Goal: Find specific page/section: Find specific page/section

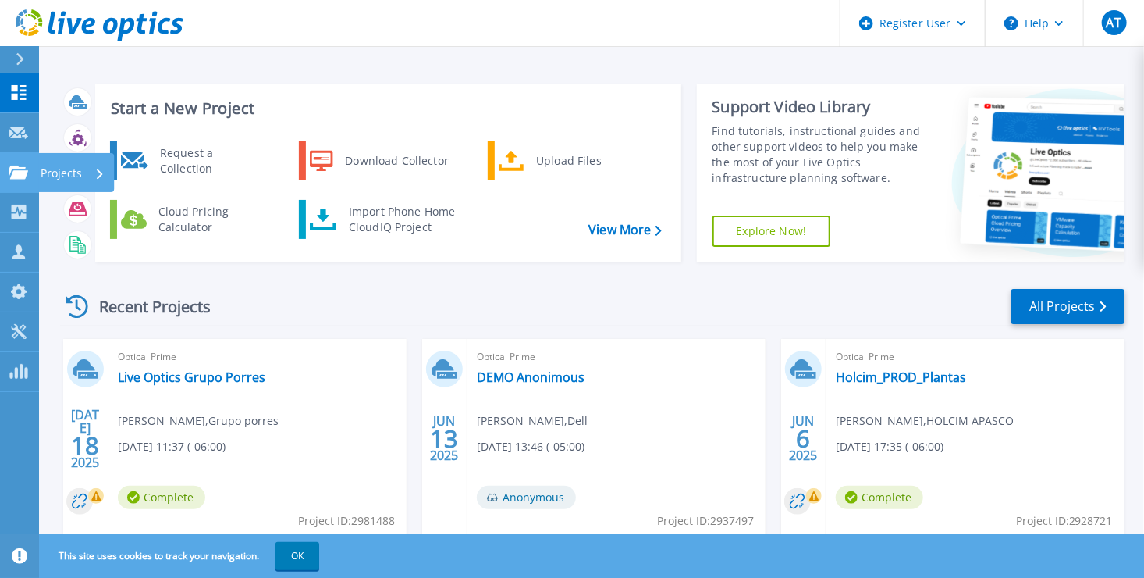
click at [20, 184] on link "Projects Projects" at bounding box center [19, 173] width 39 height 40
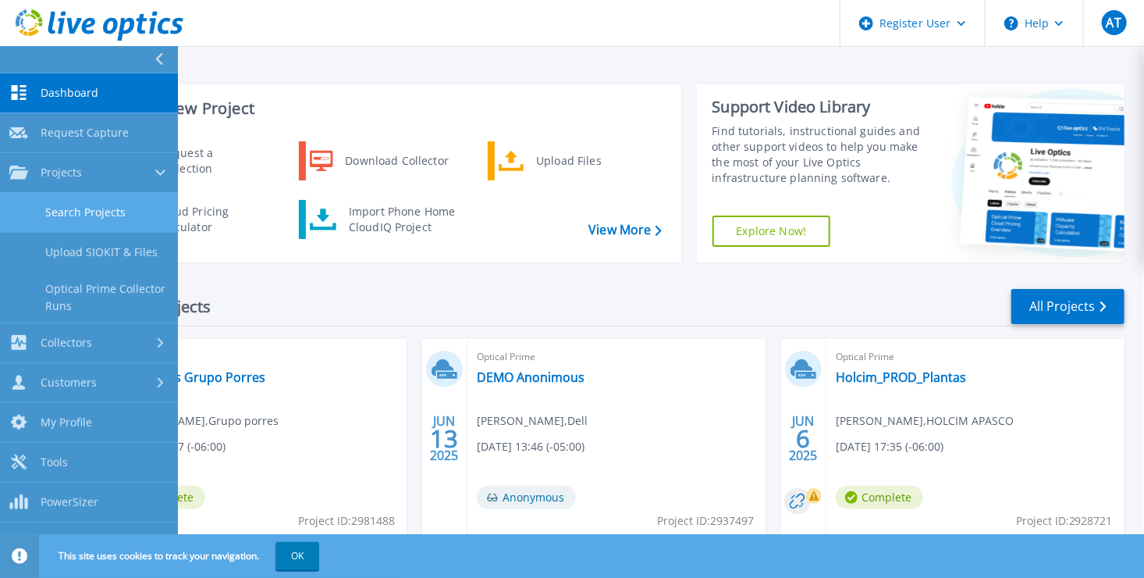
click at [84, 206] on link "Search Projects" at bounding box center [89, 213] width 178 height 40
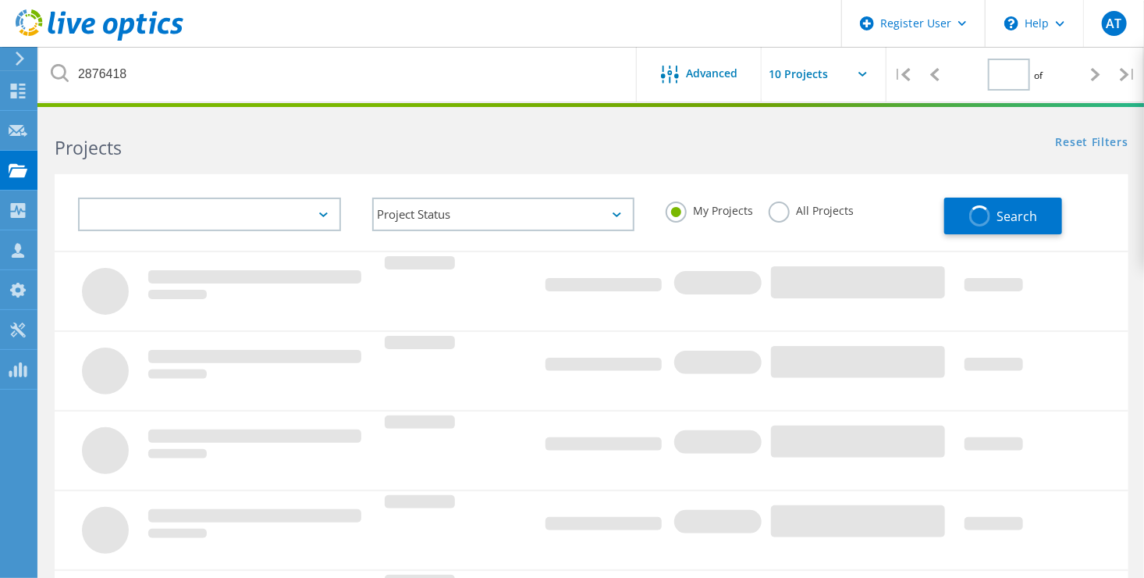
type input "1"
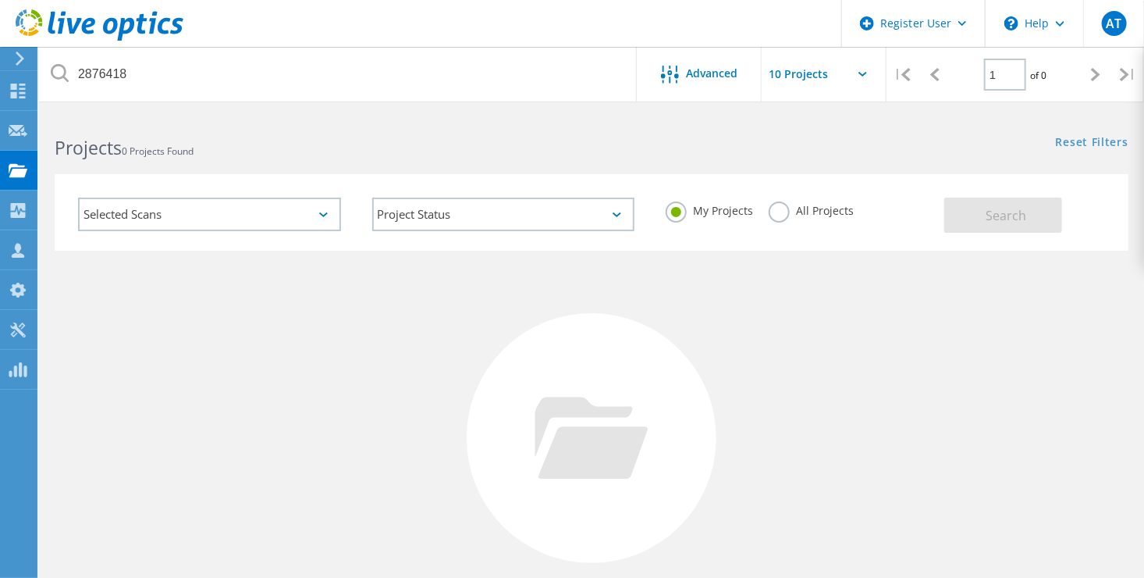
click at [776, 204] on label "All Projects" at bounding box center [811, 208] width 85 height 15
click at [0, 0] on input "All Projects" at bounding box center [0, 0] width 0 height 0
click at [1015, 204] on button "Search" at bounding box center [1003, 214] width 118 height 35
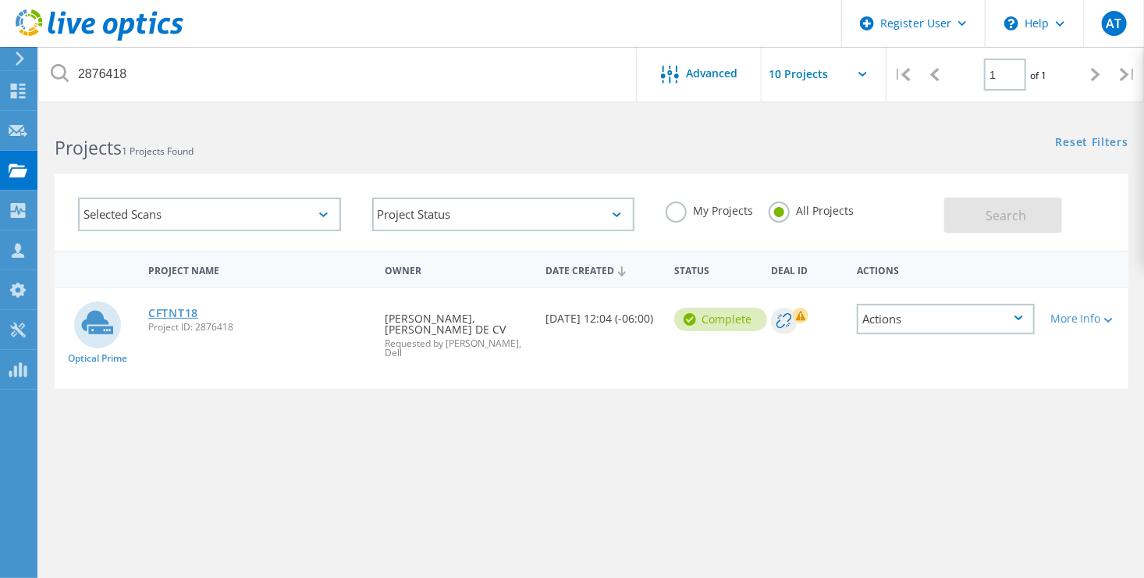
click at [194, 312] on link "CFTNT18" at bounding box center [173, 313] width 50 height 11
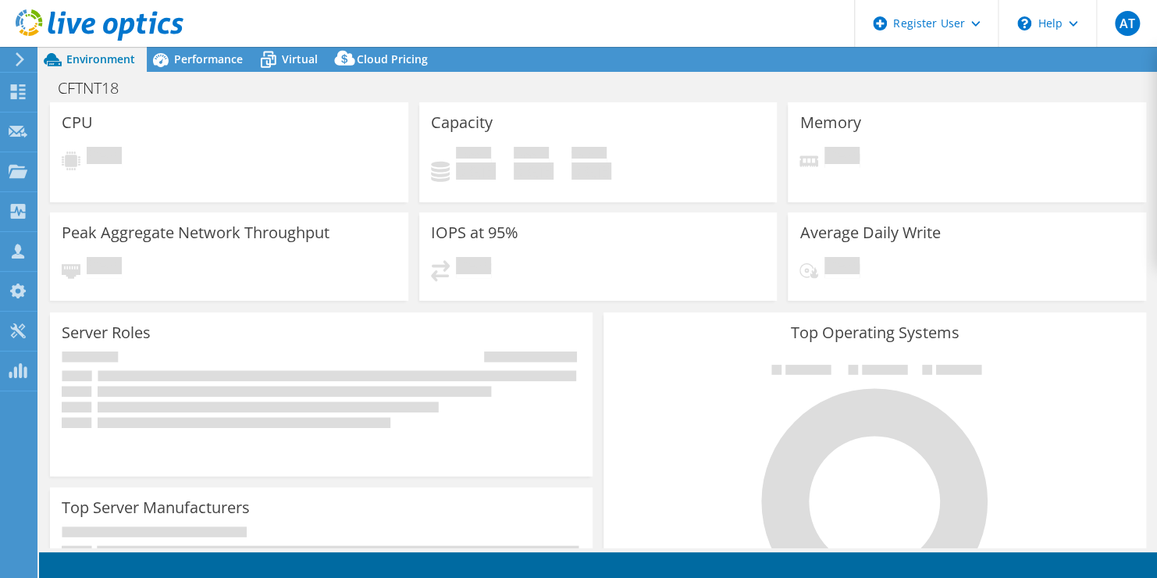
select select "USEast"
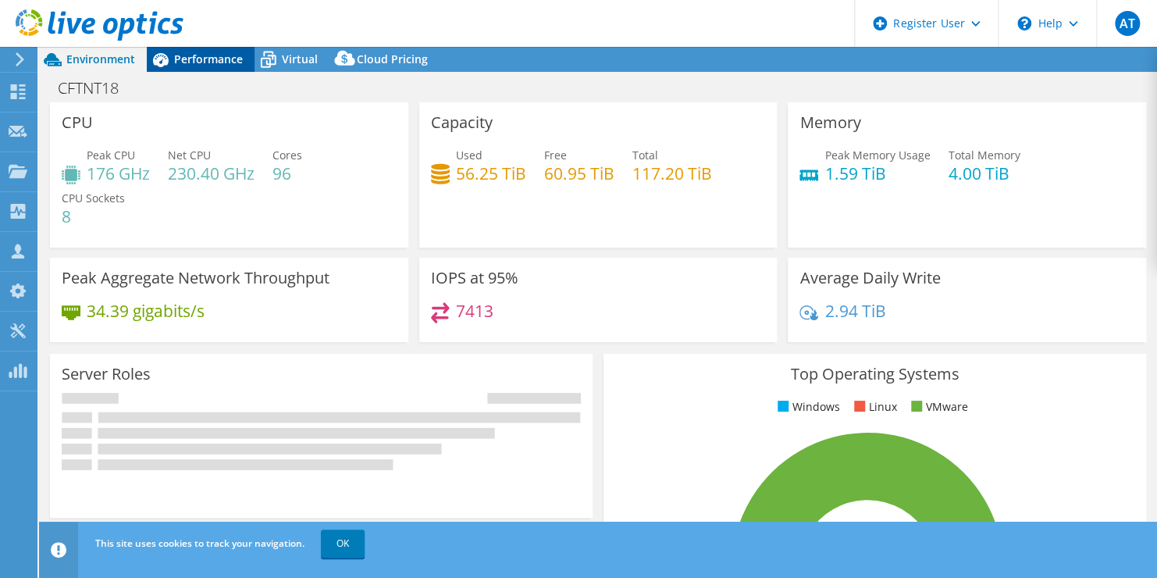
click at [204, 64] on span "Performance" at bounding box center [208, 59] width 69 height 15
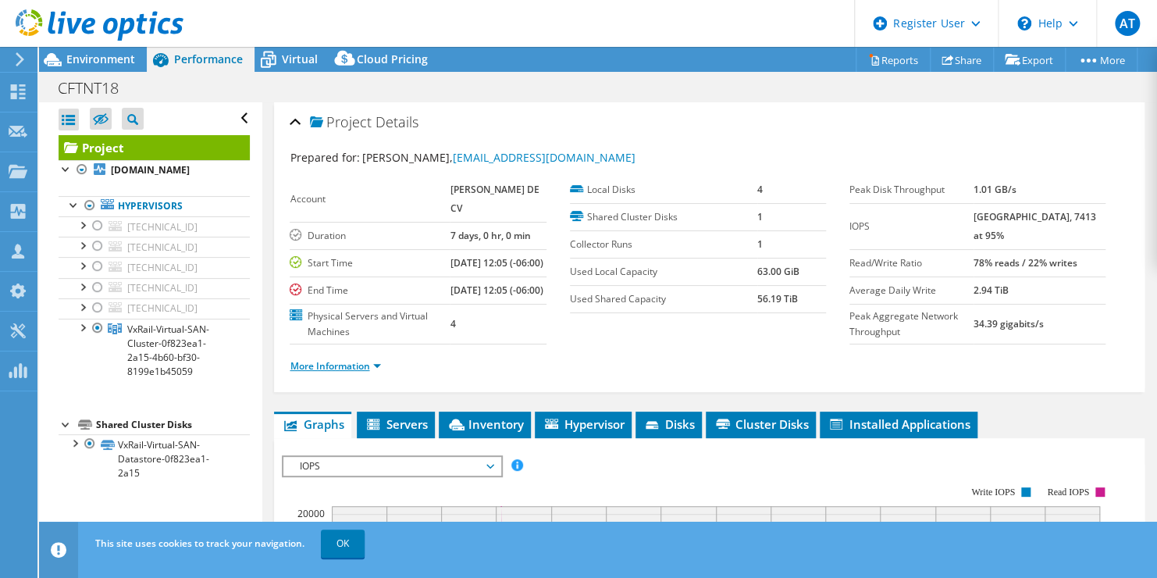
click at [364, 372] on link "More Information" at bounding box center [335, 365] width 91 height 13
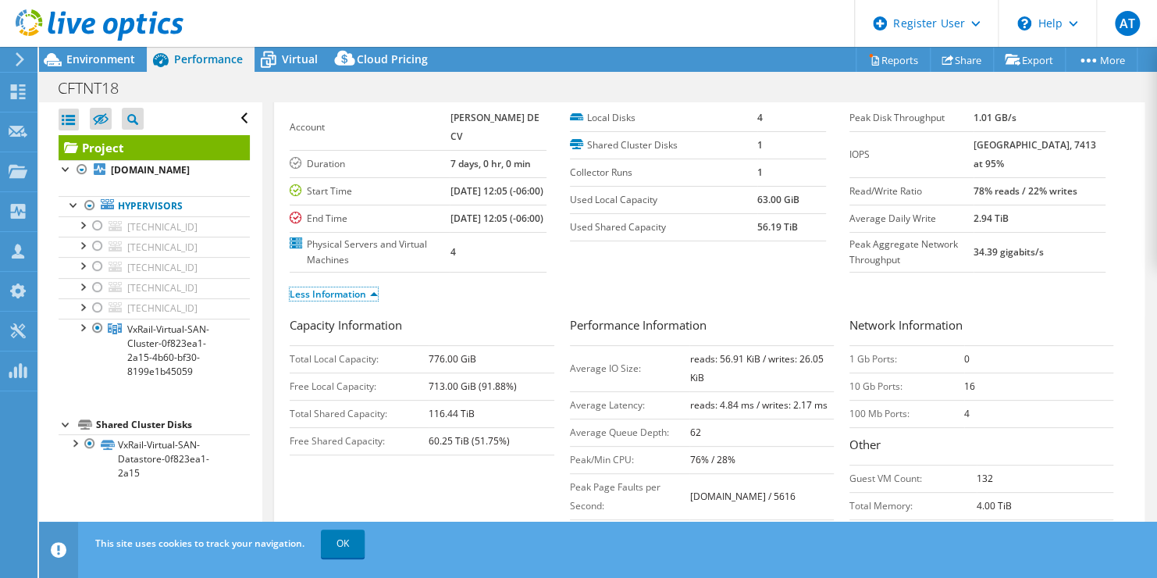
scroll to position [66, 0]
